Goal: Navigation & Orientation: Find specific page/section

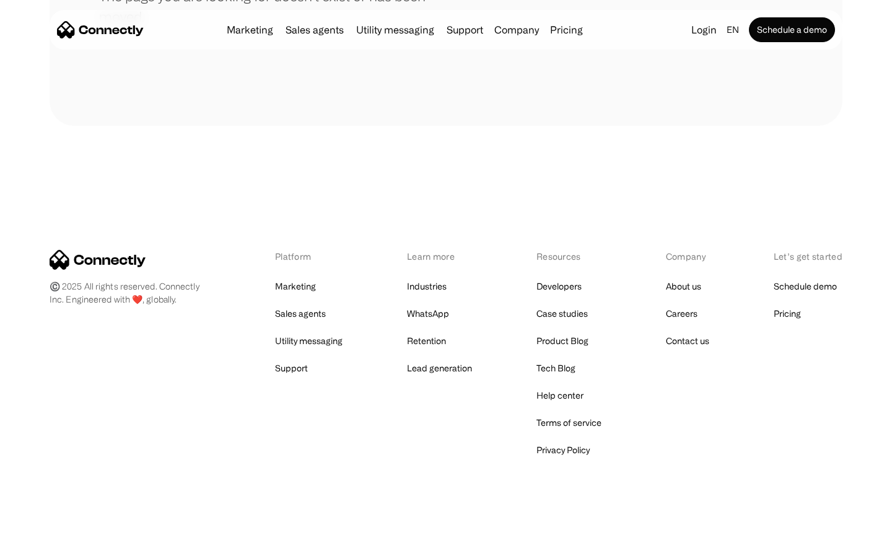
scroll to position [226, 0]
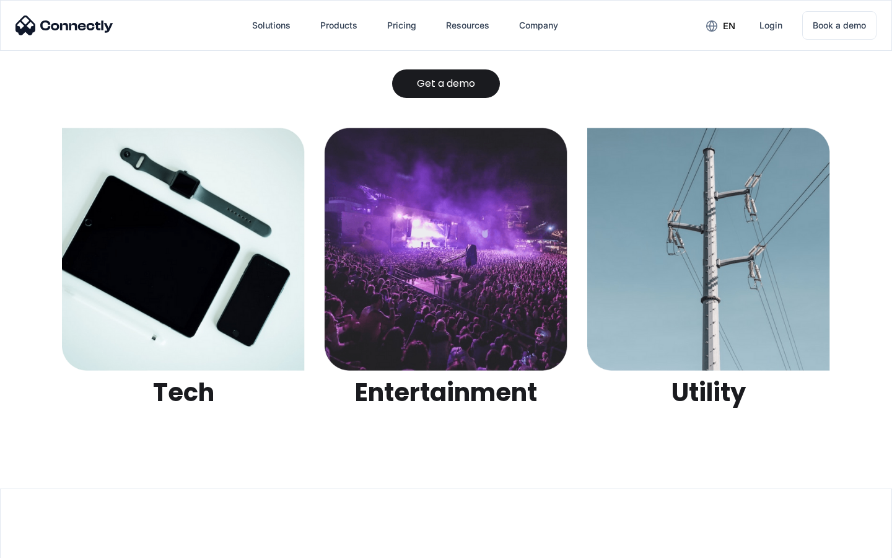
scroll to position [3910, 0]
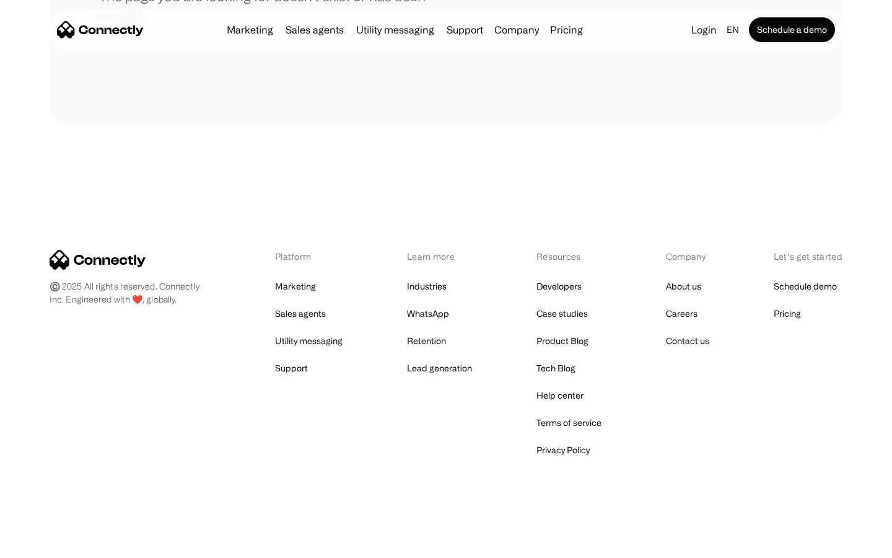
scroll to position [226, 0]
